Goal: Task Accomplishment & Management: Manage account settings

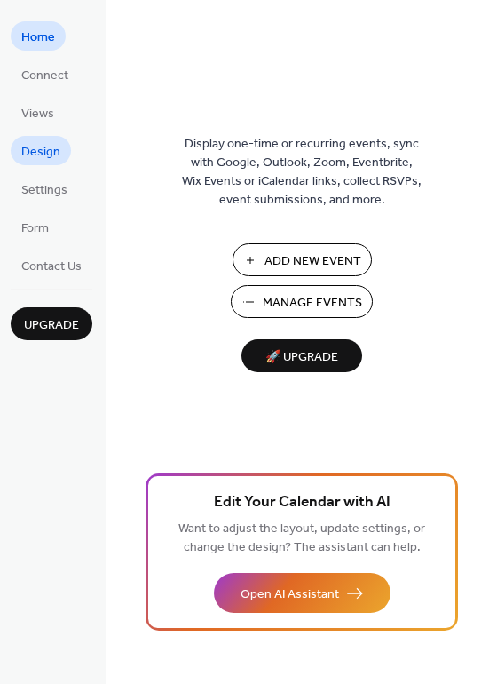
click at [38, 147] on span "Design" at bounding box center [40, 152] width 39 height 19
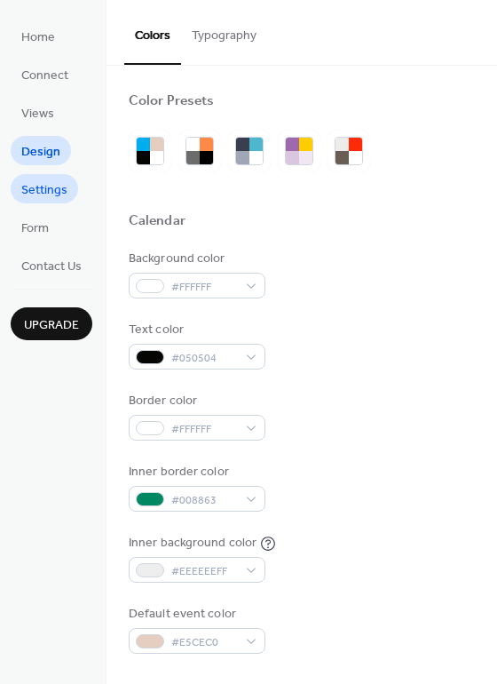
click at [47, 181] on span "Settings" at bounding box center [44, 190] width 46 height 19
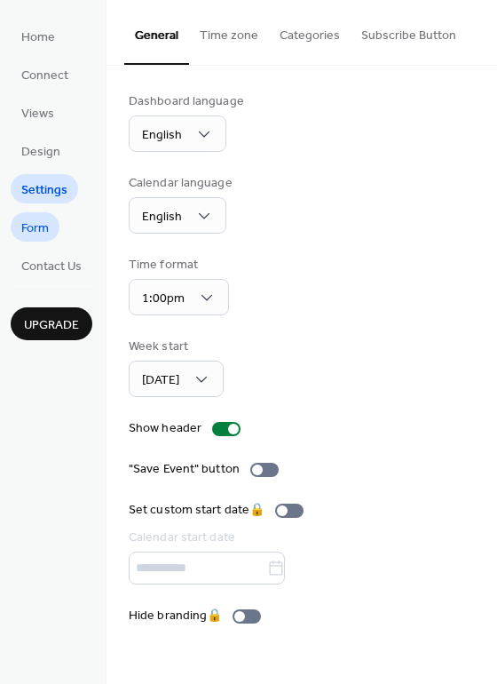
click at [40, 219] on span "Form" at bounding box center [35, 228] width 28 height 19
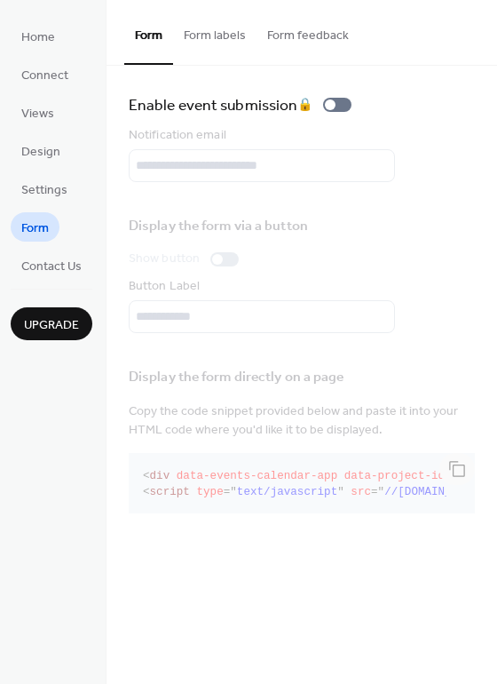
click at [43, 246] on ul "Home Connect Views Design Settings Form Contact Us" at bounding box center [52, 150] width 82 height 258
click at [41, 61] on link "Connect" at bounding box center [45, 73] width 68 height 29
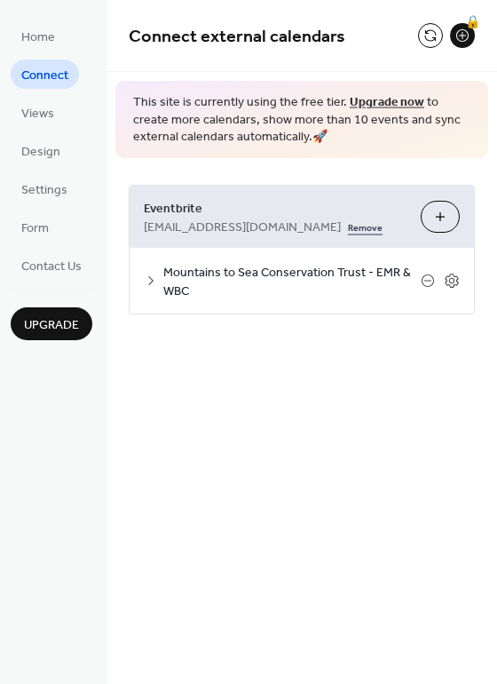
click at [348, 223] on link "Remove" at bounding box center [365, 226] width 35 height 19
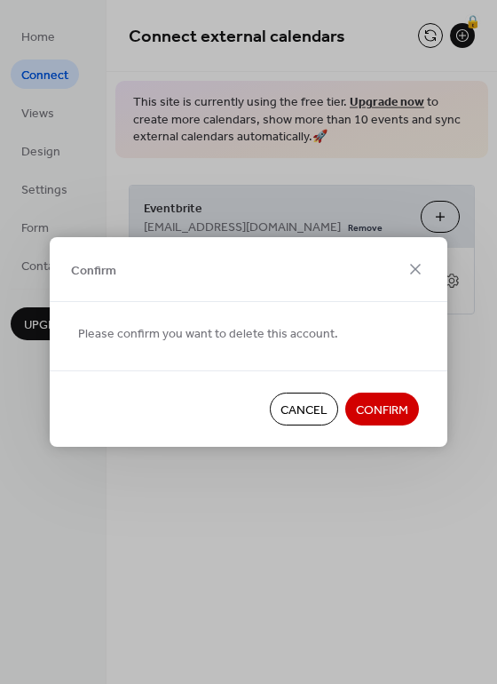
click at [310, 396] on button "Cancel" at bounding box center [304, 408] width 68 height 33
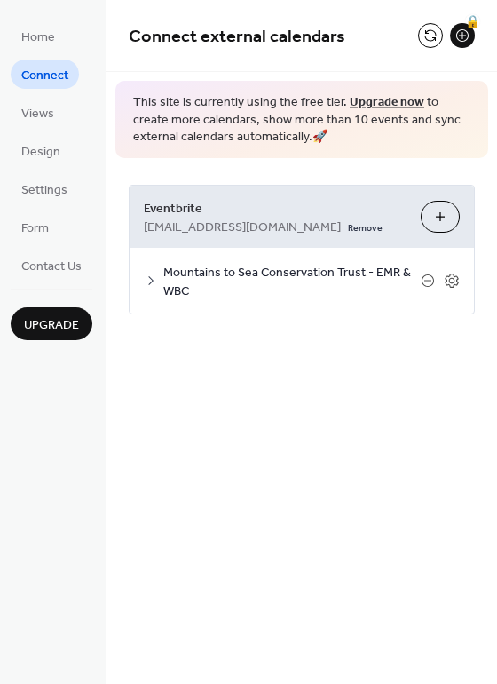
click at [144, 272] on div "Mountains to Sea Conservation Trust - EMR & WBC" at bounding box center [302, 281] width 345 height 66
click at [147, 281] on icon at bounding box center [151, 280] width 14 height 14
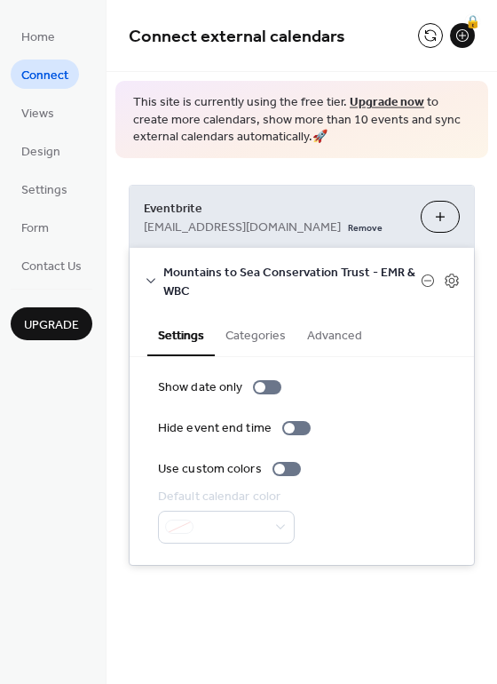
click at [448, 268] on div "Mountains to Sea Conservation Trust - EMR & WBC" at bounding box center [302, 281] width 345 height 66
click at [449, 276] on icon at bounding box center [452, 281] width 16 height 16
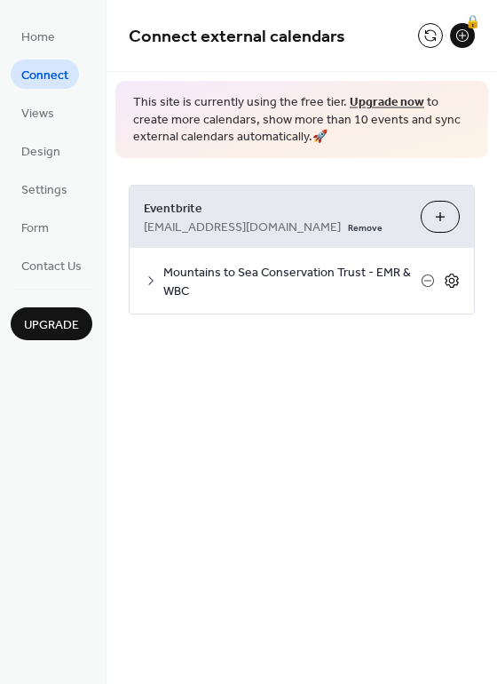
click at [449, 276] on icon at bounding box center [452, 281] width 16 height 16
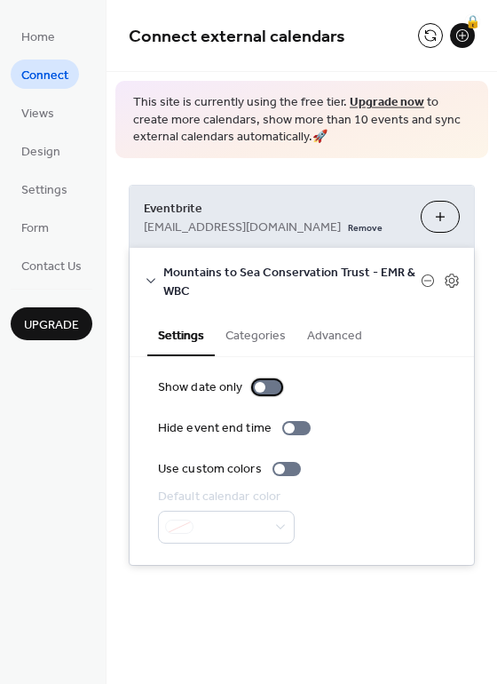
click at [270, 388] on div at bounding box center [267, 387] width 28 height 14
click at [270, 388] on div at bounding box center [274, 387] width 11 height 11
click at [270, 388] on div at bounding box center [267, 387] width 28 height 14
click at [248, 332] on button "Categories" at bounding box center [256, 333] width 82 height 41
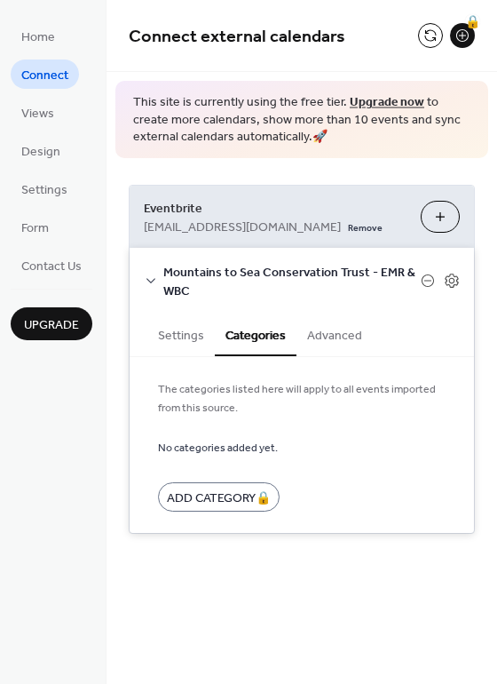
click at [331, 333] on button "Advanced" at bounding box center [335, 333] width 76 height 41
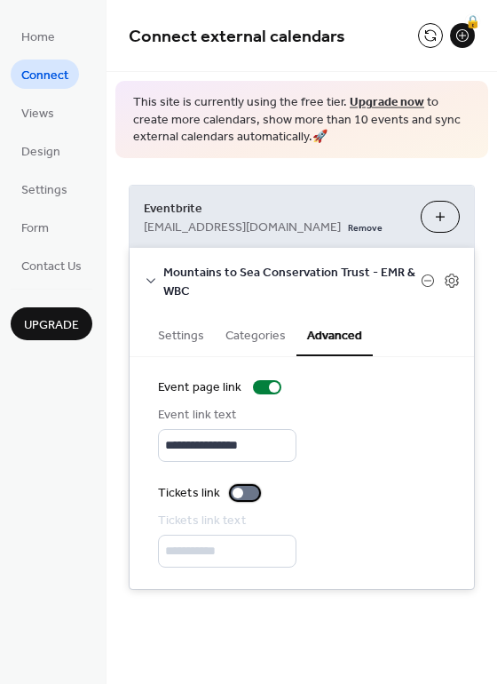
click at [250, 498] on div at bounding box center [245, 493] width 28 height 14
click at [236, 497] on div at bounding box center [245, 493] width 28 height 14
click at [266, 318] on button "Categories" at bounding box center [256, 333] width 82 height 41
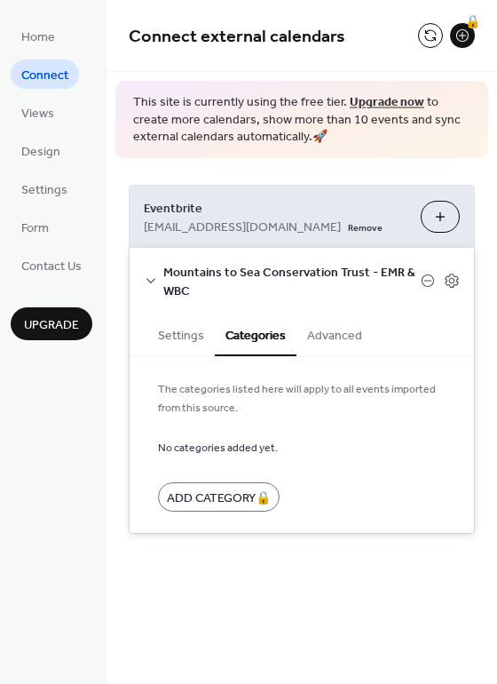
click at [180, 334] on button "Settings" at bounding box center [180, 333] width 67 height 41
